Goal: Transaction & Acquisition: Purchase product/service

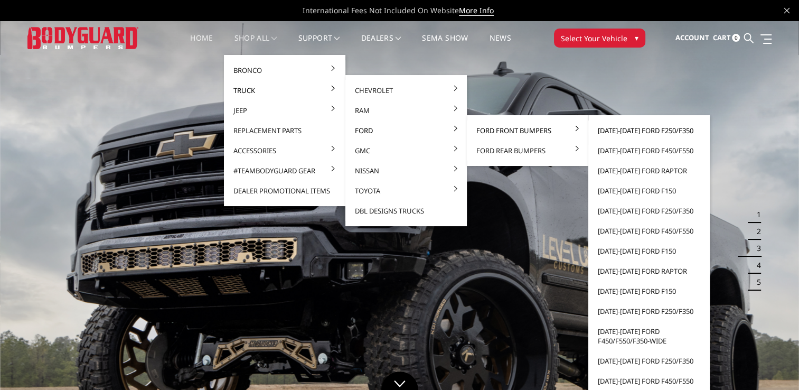
click at [643, 129] on link "[DATE]-[DATE] Ford F250/F350" at bounding box center [649, 130] width 113 height 20
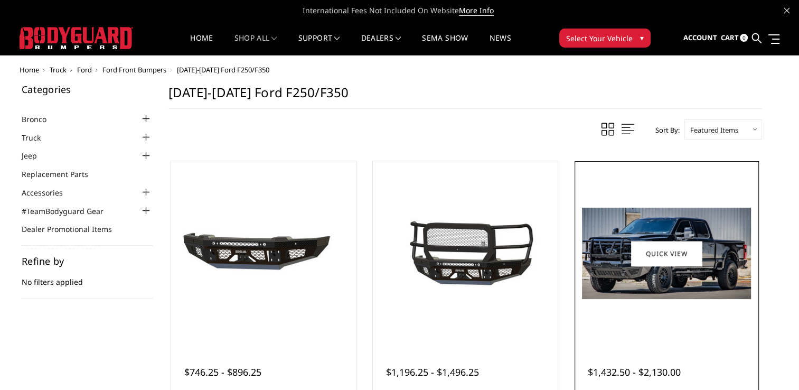
click at [698, 272] on img at bounding box center [666, 253] width 169 height 91
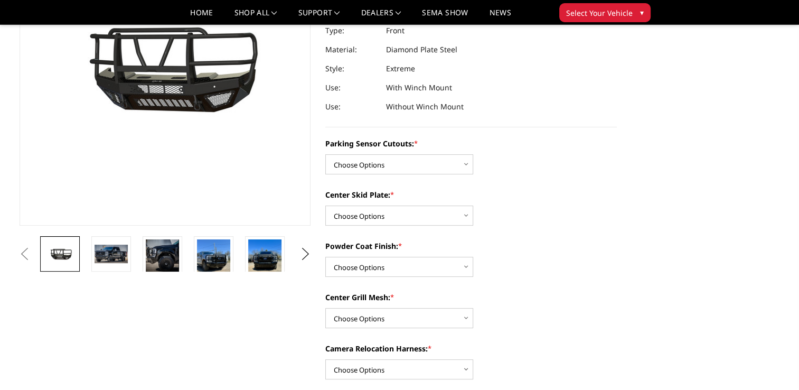
scroll to position [159, 0]
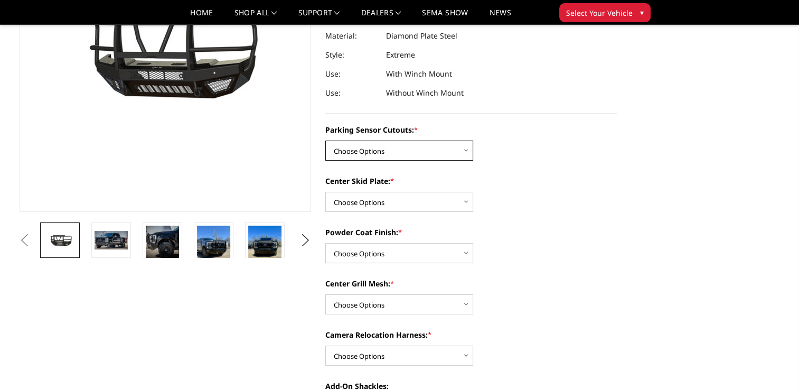
click at [385, 153] on select "Choose Options Yes - With Parking Sensor Cutouts" at bounding box center [400, 151] width 148 height 20
select select "3744"
click at [326, 141] on select "Choose Options Yes - With Parking Sensor Cutouts" at bounding box center [400, 151] width 148 height 20
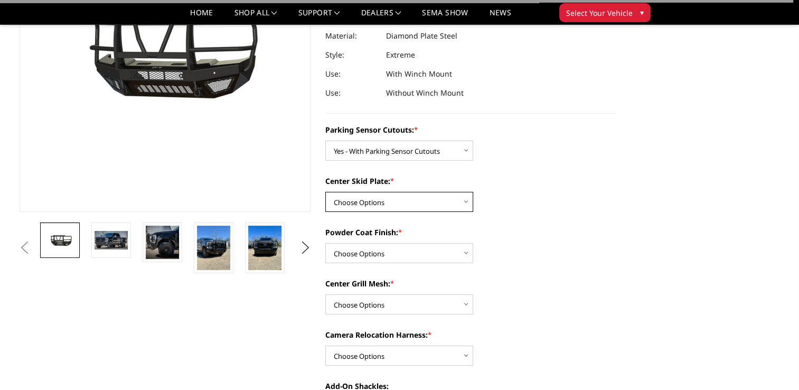
click at [385, 204] on select "Choose Options 2" Receiver Tube Standard Skid Plate (included) Winch Mount Skid…" at bounding box center [400, 202] width 148 height 20
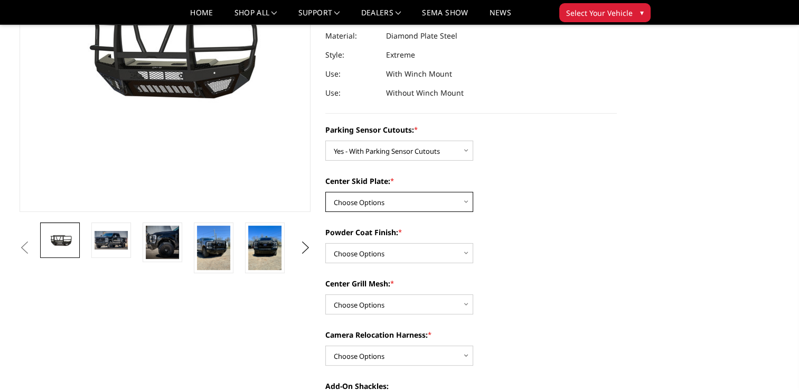
select select "3746"
click at [326, 192] on select "Choose Options 2" Receiver Tube Standard Skid Plate (included) Winch Mount Skid…" at bounding box center [400, 202] width 148 height 20
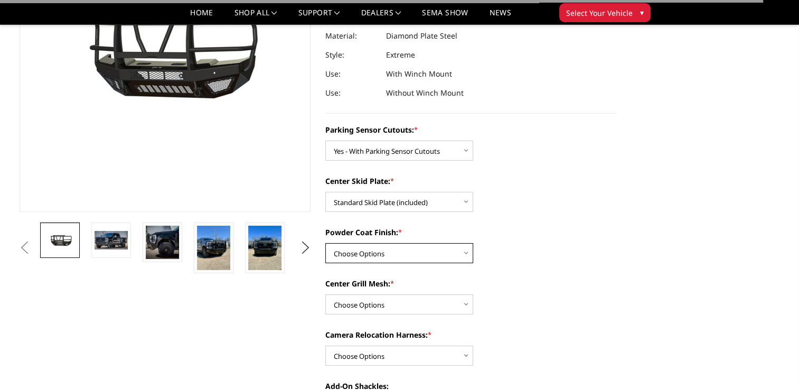
click at [387, 261] on select "Choose Options Bare Metal Gloss Black Powder Coat Textured Black Powder Coat" at bounding box center [400, 253] width 148 height 20
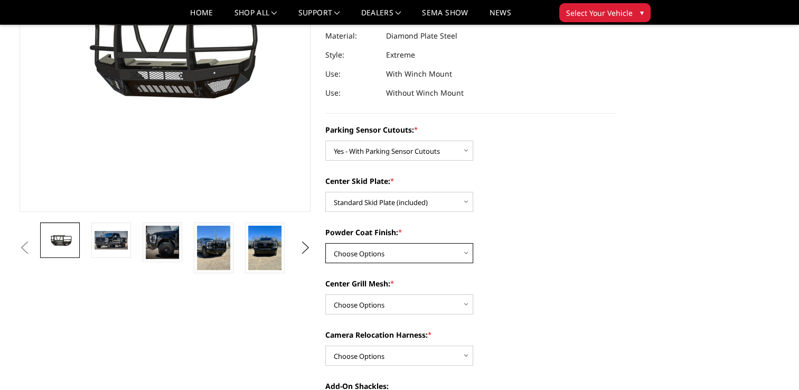
select select "3749"
click at [326, 243] on select "Choose Options Bare Metal Gloss Black Powder Coat Textured Black Powder Coat" at bounding box center [400, 253] width 148 height 20
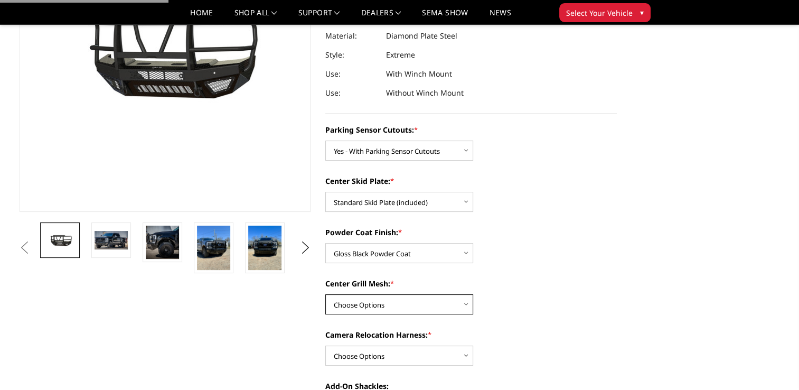
click at [384, 301] on select "Choose Options With expanded metal Without expanded metal" at bounding box center [400, 304] width 148 height 20
select select "3752"
click at [326, 294] on select "Choose Options With expanded metal Without expanded metal" at bounding box center [400, 304] width 148 height 20
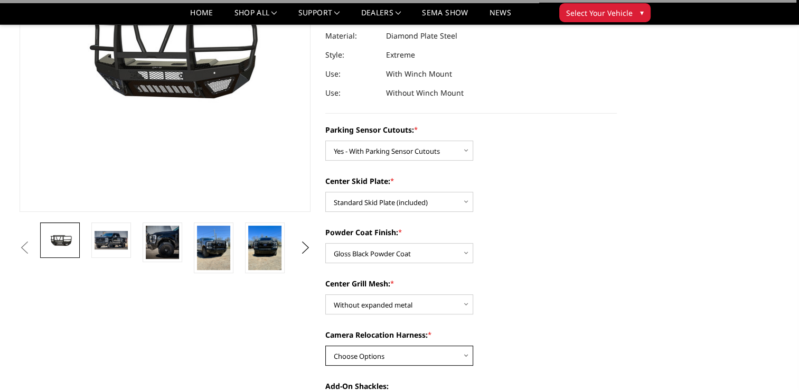
click at [395, 351] on select "Choose Options With camera harness Without camera harness" at bounding box center [400, 356] width 148 height 20
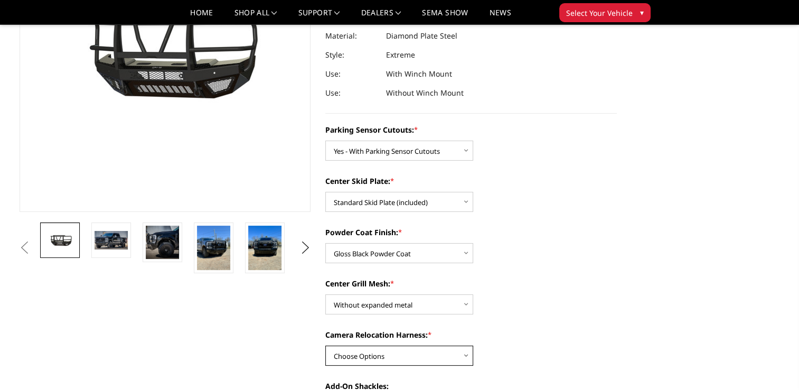
select select "3754"
click at [326, 346] on select "Choose Options With camera harness Without camera harness" at bounding box center [400, 356] width 148 height 20
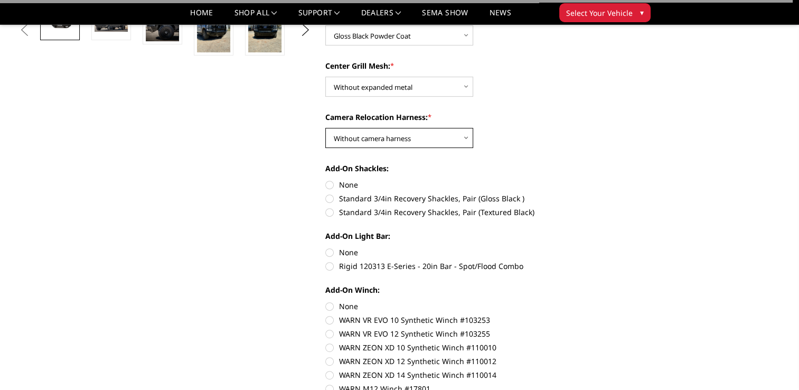
scroll to position [423, 0]
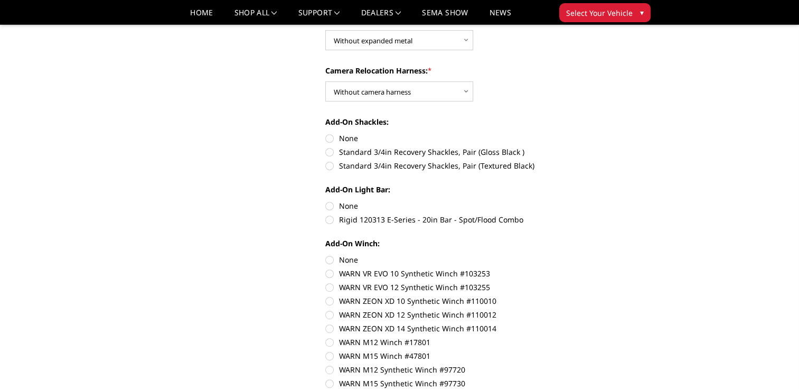
click at [333, 138] on label "None" at bounding box center [472, 138] width 292 height 11
click at [326, 133] on input "None" at bounding box center [326, 133] width 1 height 1
radio input "true"
click at [330, 208] on label "None" at bounding box center [472, 205] width 292 height 11
click at [326, 201] on input "None" at bounding box center [326, 200] width 1 height 1
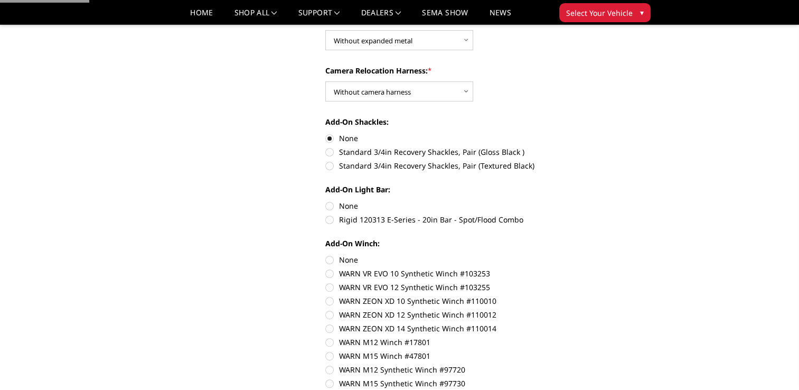
radio input "true"
click at [339, 262] on label "None" at bounding box center [472, 259] width 292 height 11
click at [326, 255] on input "None" at bounding box center [326, 254] width 1 height 1
radio input "true"
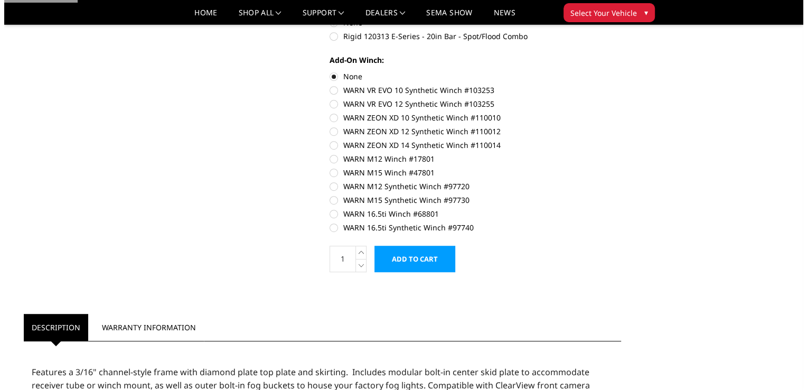
scroll to position [740, 0]
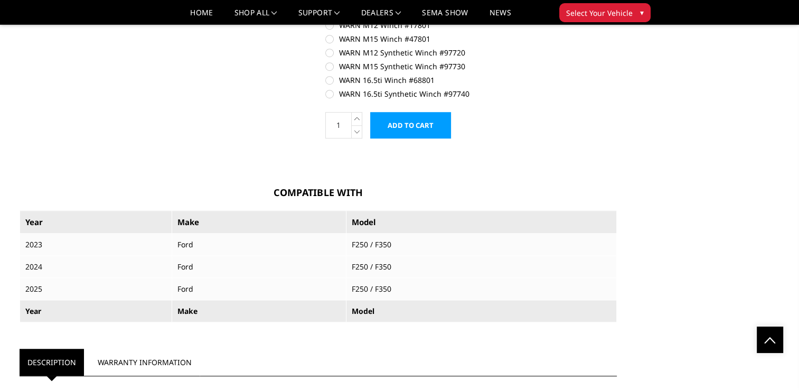
click at [429, 129] on input "Add to Cart" at bounding box center [410, 125] width 81 height 26
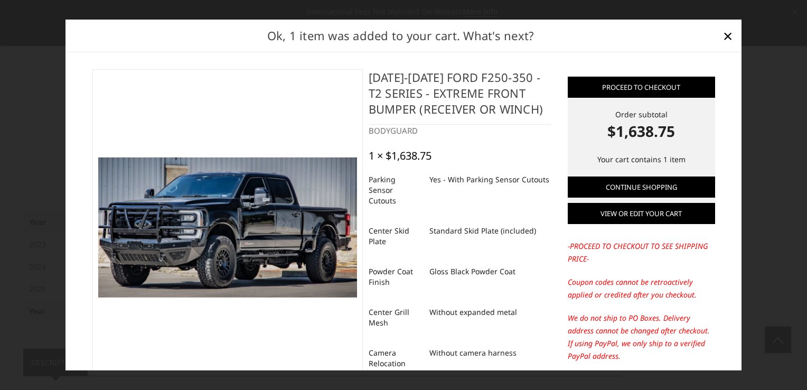
click at [643, 207] on link "View or edit your cart" at bounding box center [641, 213] width 147 height 21
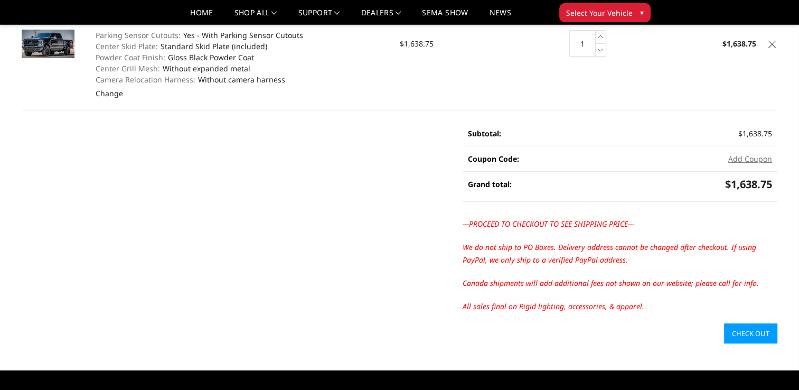
scroll to position [159, 0]
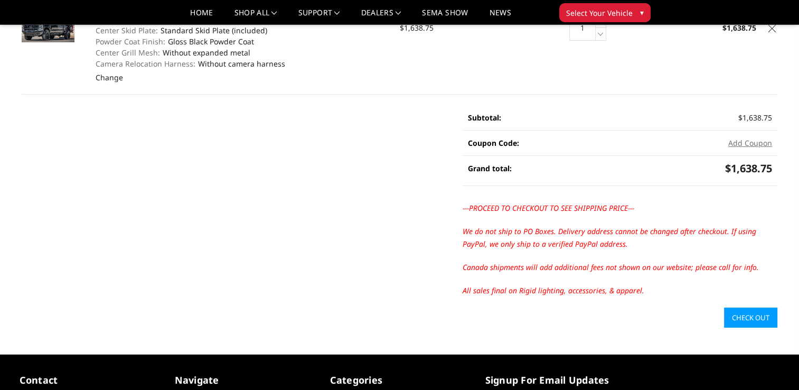
click at [556, 54] on td "Quantity: 1 Increase Quantity: Decrease Quantity:" at bounding box center [589, 27] width 126 height 133
click at [753, 309] on link "Check out" at bounding box center [750, 318] width 53 height 20
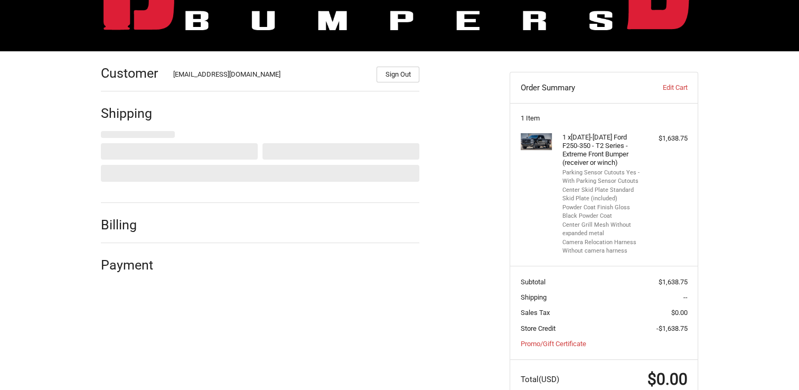
scroll to position [120, 0]
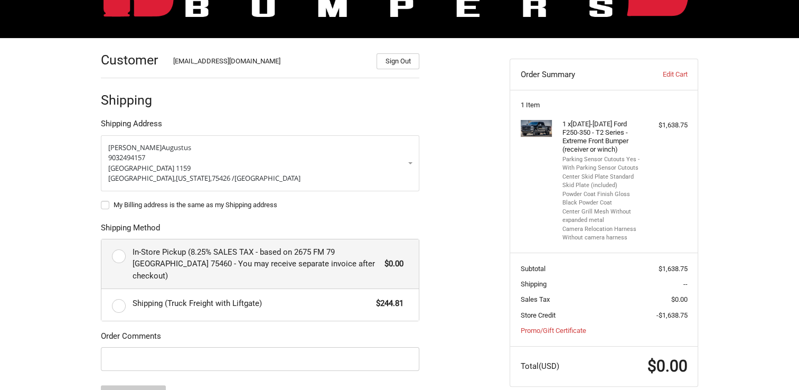
click at [118, 252] on label "In-Store Pickup (8.25% SALES TAX - based on 2675 FM 79 [GEOGRAPHIC_DATA] 75460 …" at bounding box center [260, 264] width 318 height 50
click at [102, 240] on input "In-Store Pickup (8.25% SALES TAX - based on 2675 FM 79 [GEOGRAPHIC_DATA] 75460 …" at bounding box center [101, 239] width 1 height 1
radio input "true"
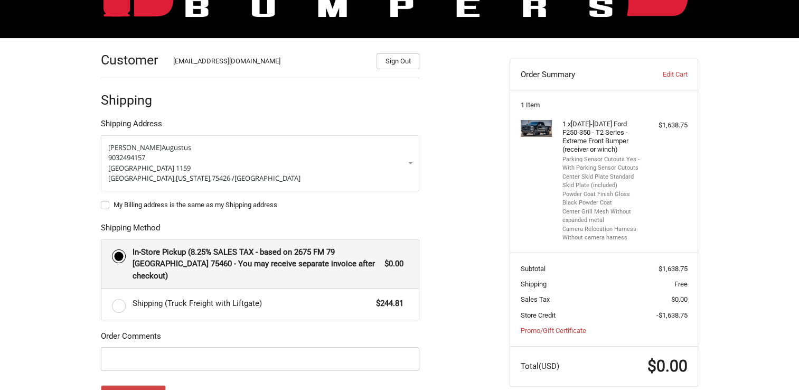
click at [107, 204] on label "My Billing address is the same as my Shipping address" at bounding box center [260, 205] width 319 height 8
click at [101, 200] on input "My Billing address is the same as my Shipping address" at bounding box center [101, 200] width 1 height 1
checkbox input "true"
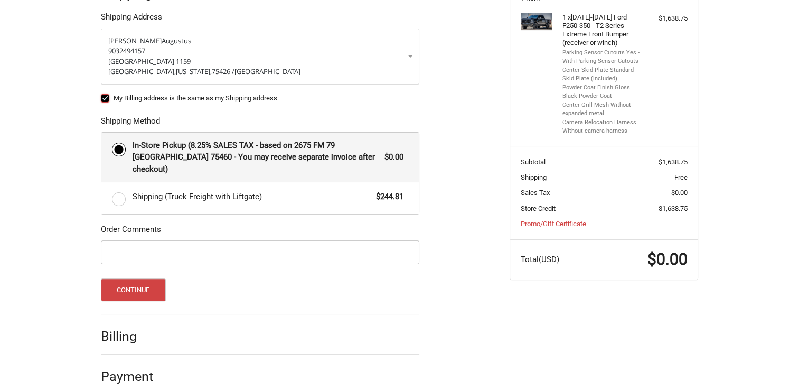
scroll to position [228, 0]
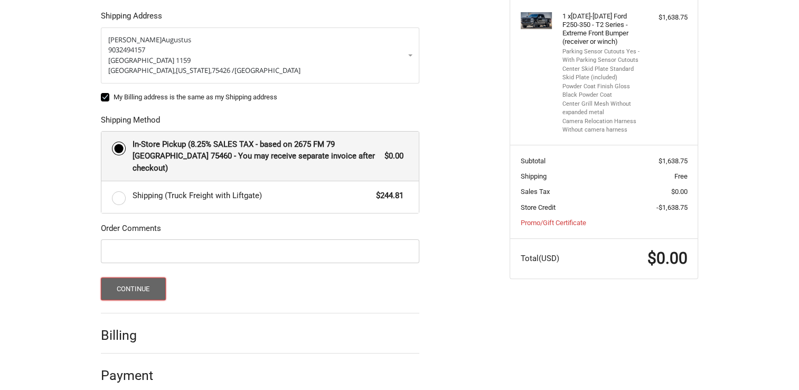
click at [142, 277] on button "Continue" at bounding box center [133, 288] width 65 height 23
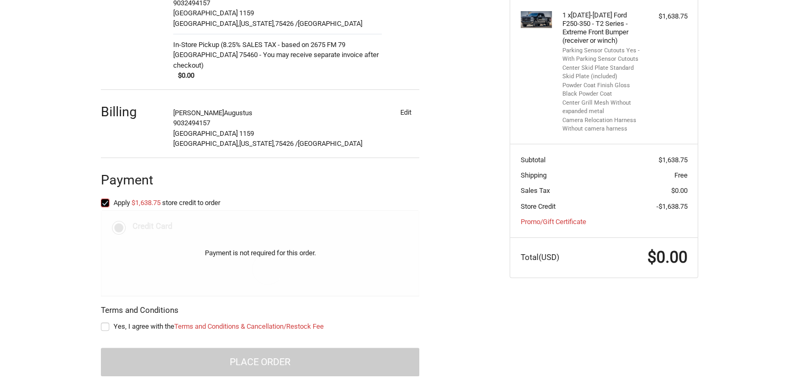
scroll to position [230, 0]
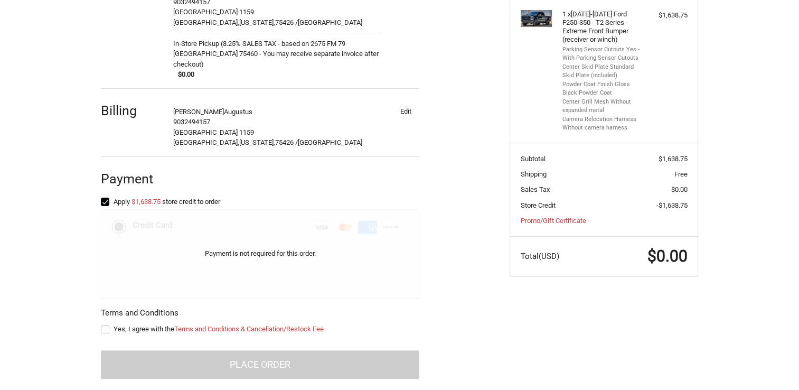
click at [106, 325] on label "Yes, I agree with the Terms and Conditions & Cancellation/Restock Fee" at bounding box center [260, 329] width 319 height 8
click at [101, 324] on input "Yes, I agree with the Terms and Conditions & Cancellation/Restock Fee" at bounding box center [101, 324] width 1 height 1
checkbox input "true"
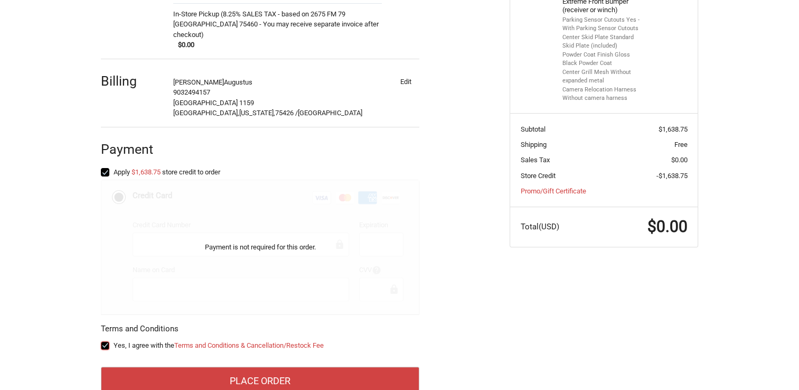
scroll to position [276, 0]
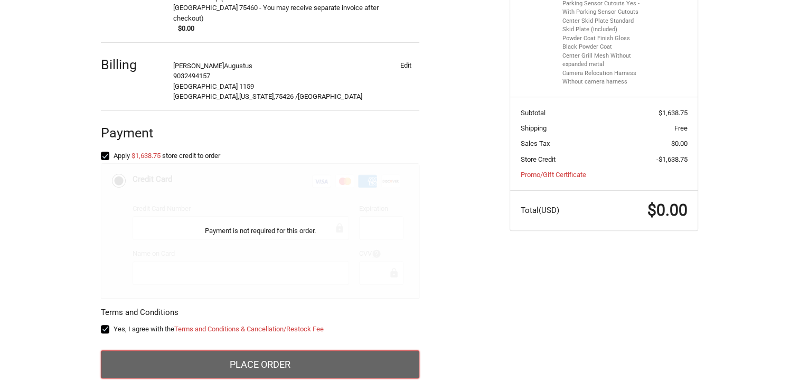
click at [285, 352] on button "Place Order" at bounding box center [260, 364] width 319 height 29
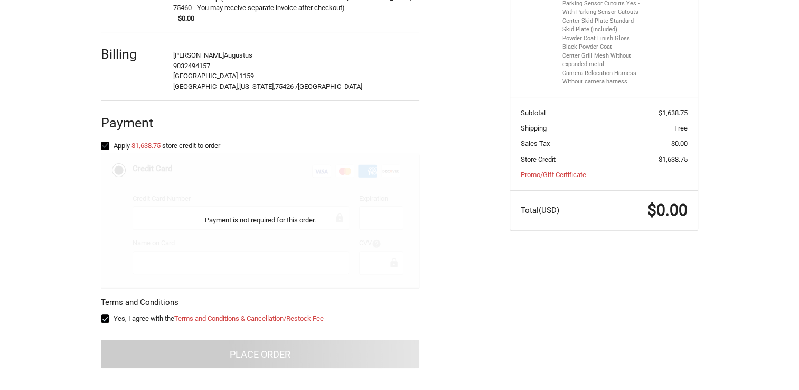
scroll to position [62, 0]
